Goal: Transaction & Acquisition: Purchase product/service

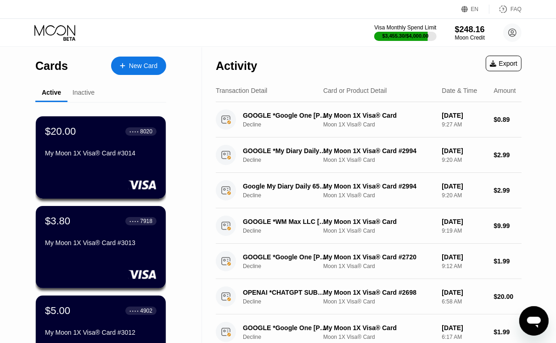
click at [134, 68] on div "New Card" at bounding box center [143, 66] width 28 height 8
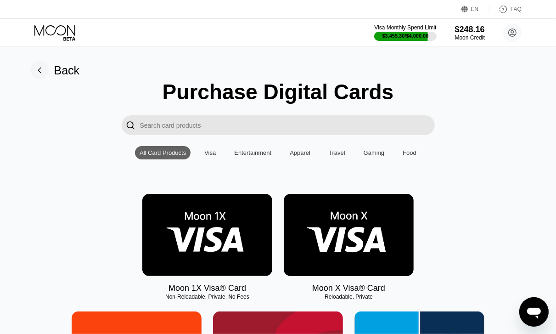
click at [205, 208] on img at bounding box center [207, 235] width 130 height 82
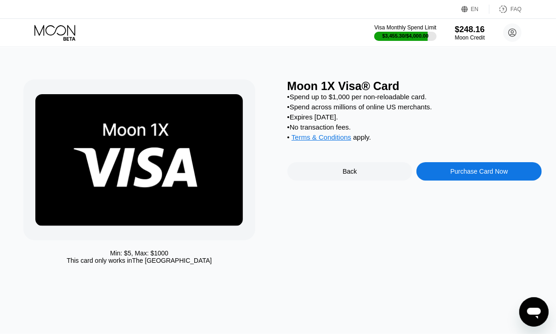
click at [446, 178] on div "Purchase Card Now" at bounding box center [479, 171] width 125 height 18
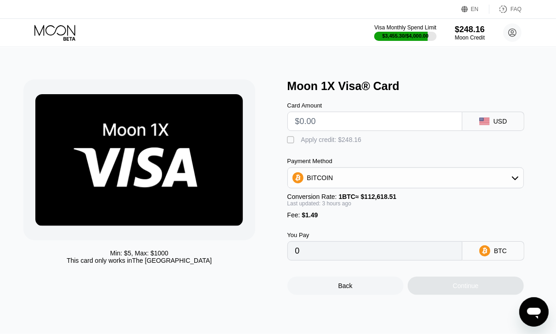
click at [335, 125] on input "text" at bounding box center [374, 121] width 159 height 18
type input "$5"
type input "0.00005620"
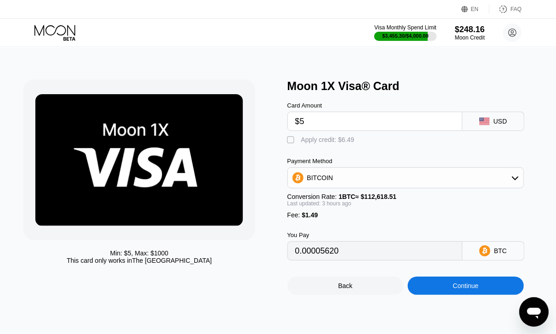
type input "$5"
type input "0"
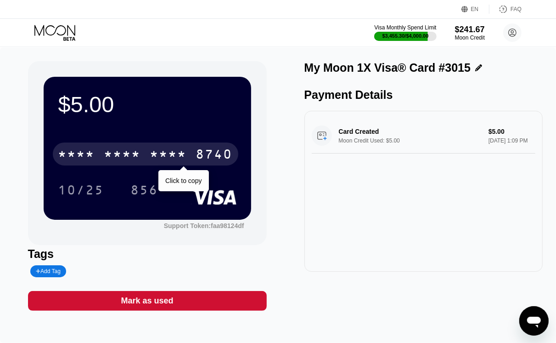
click at [189, 159] on div "* * * * * * * * * * * * 8740" at bounding box center [146, 153] width 186 height 23
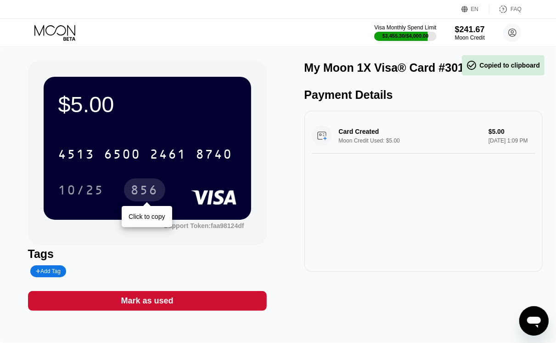
click at [161, 189] on div "856" at bounding box center [144, 189] width 41 height 23
